Goal: Browse casually: Explore the website without a specific task or goal

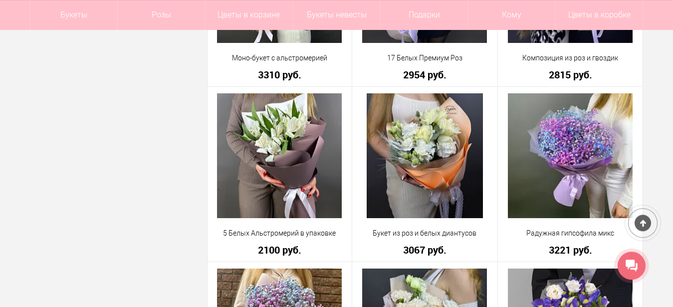
scroll to position [585, 0]
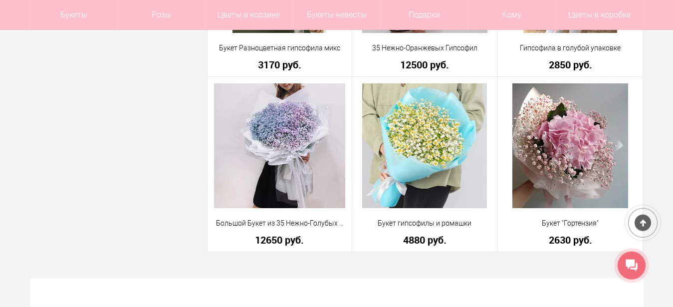
scroll to position [2393, 0]
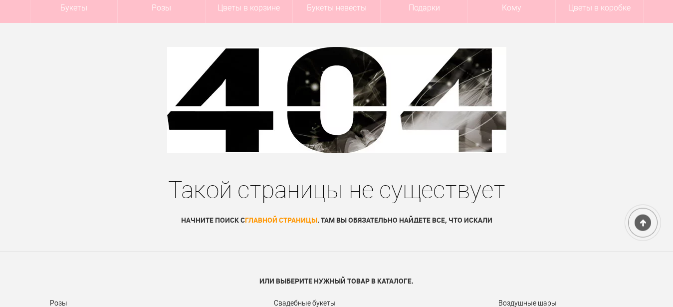
scroll to position [51, 0]
